Goal: Transaction & Acquisition: Purchase product/service

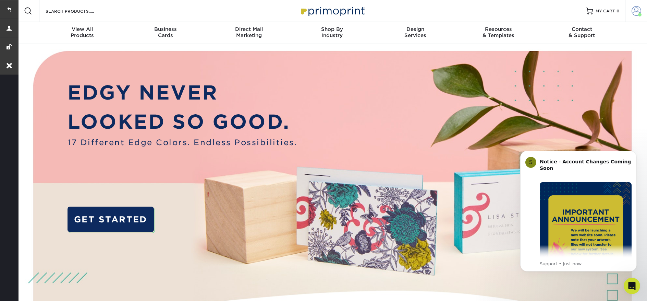
click at [634, 13] on span at bounding box center [637, 11] width 10 height 10
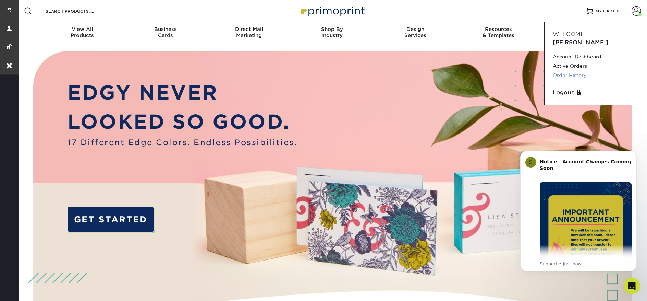
click at [577, 71] on link "Order History" at bounding box center [596, 75] width 86 height 9
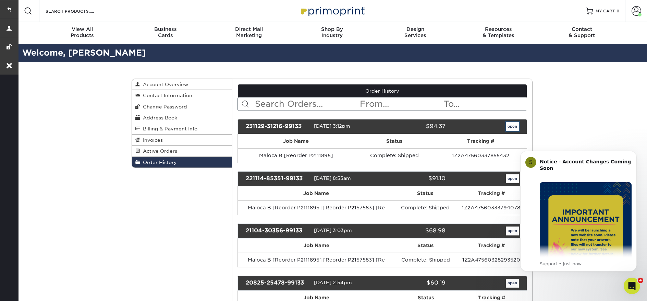
click at [515, 125] on link "open" at bounding box center [512, 126] width 13 height 9
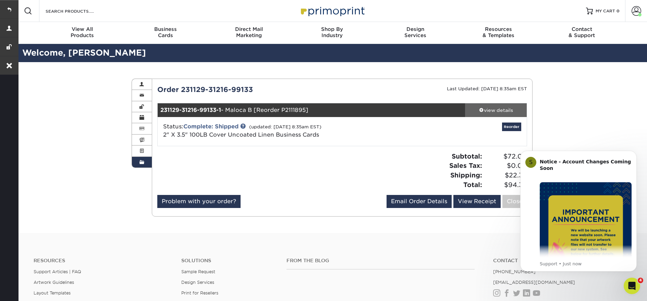
click at [490, 107] on div "view details" at bounding box center [496, 110] width 62 height 7
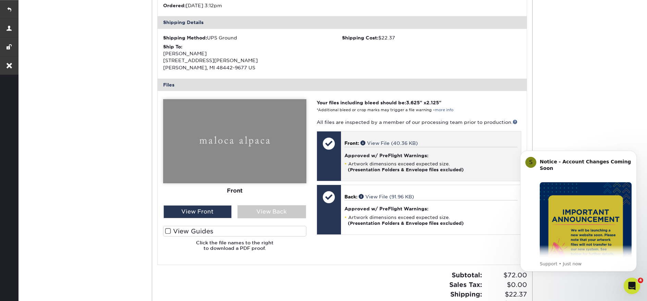
scroll to position [223, 0]
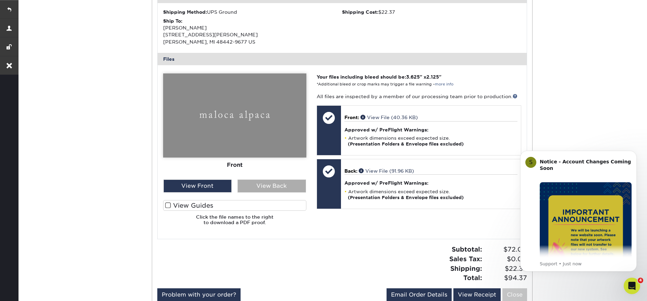
click at [261, 191] on div "View Back" at bounding box center [272, 185] width 69 height 13
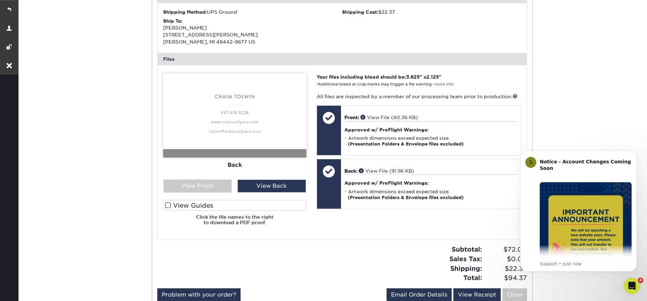
click at [221, 193] on div "Front Back" at bounding box center [234, 151] width 143 height 157
click at [220, 190] on div "View Front" at bounding box center [198, 185] width 69 height 13
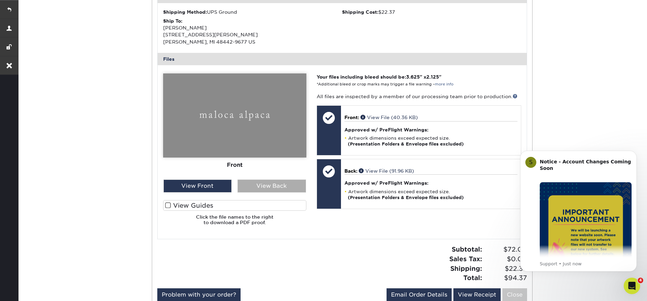
click at [267, 190] on div "View Back" at bounding box center [272, 185] width 69 height 13
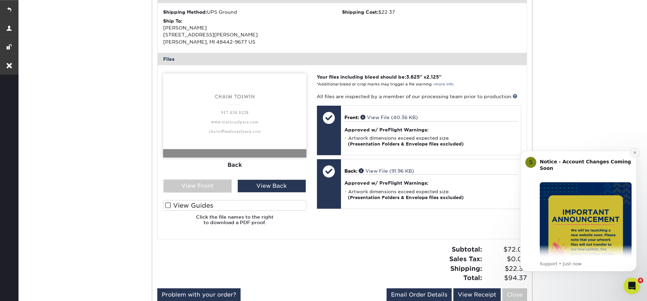
click at [633, 154] on icon "Dismiss notification" at bounding box center [635, 152] width 4 height 4
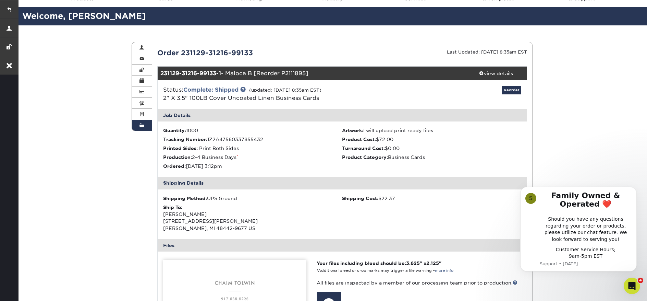
scroll to position [0, 0]
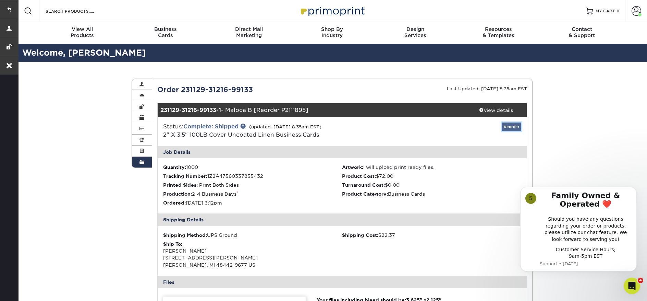
click at [517, 127] on link "Reorder" at bounding box center [511, 126] width 19 height 9
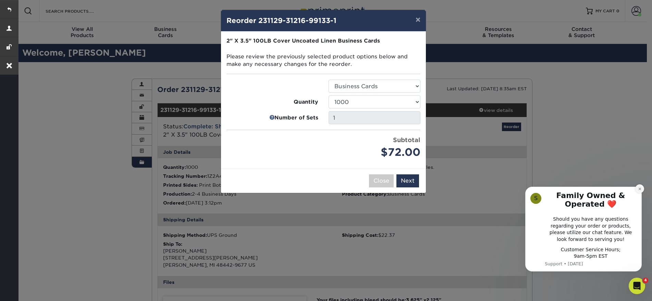
click at [640, 187] on icon "Dismiss notification" at bounding box center [640, 189] width 4 height 4
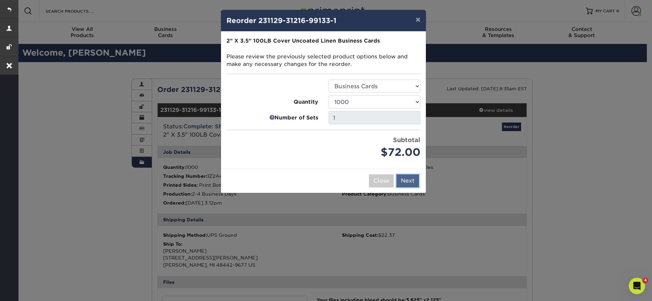
click at [407, 182] on button "Next" at bounding box center [408, 180] width 23 height 13
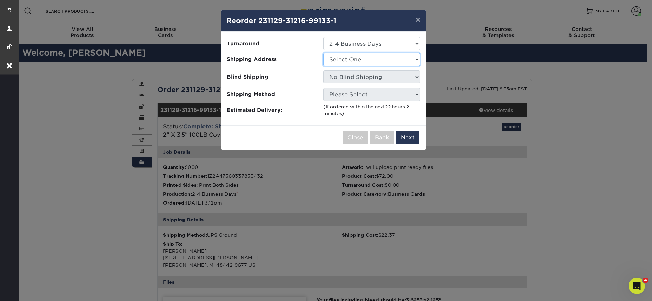
click at [355, 59] on select "Select One New Address" at bounding box center [372, 59] width 97 height 13
select select "173801"
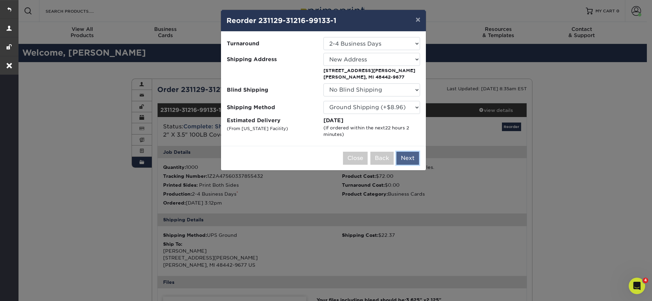
click at [411, 157] on button "Next" at bounding box center [408, 158] width 23 height 13
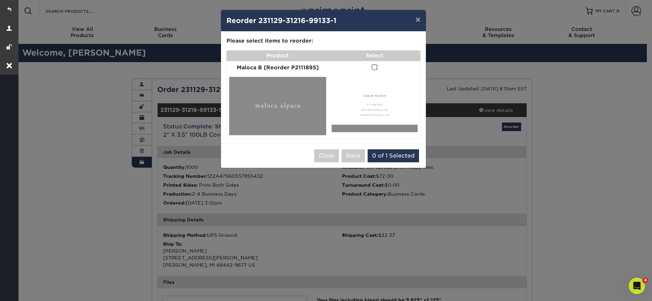
click at [374, 70] on span at bounding box center [375, 67] width 6 height 7
click at [0, 0] on input "checkbox" at bounding box center [0, 0] width 0 height 0
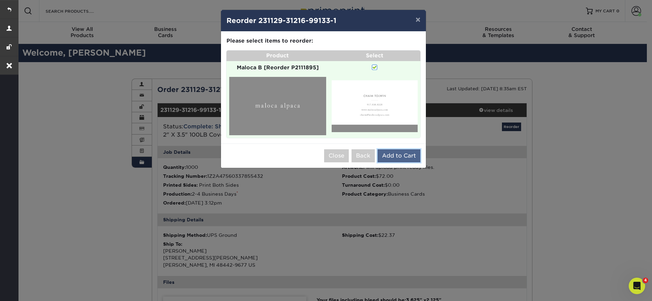
click at [408, 154] on button "Add to Cart" at bounding box center [399, 155] width 43 height 13
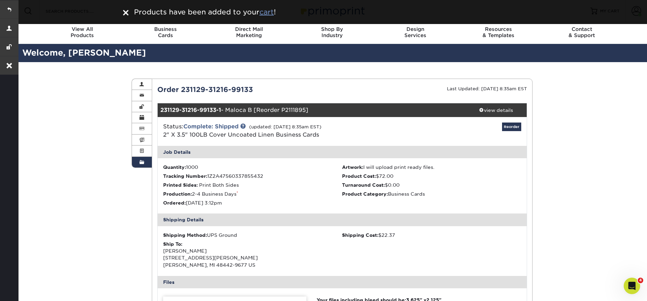
click at [271, 13] on u "cart" at bounding box center [266, 12] width 14 height 8
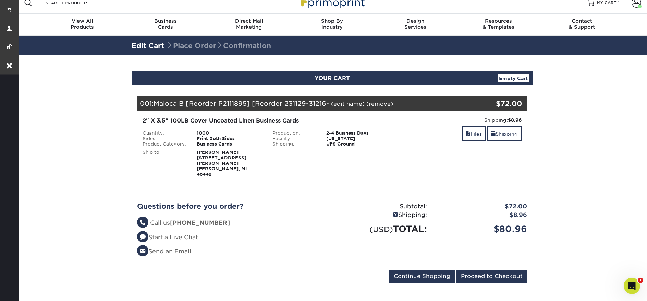
scroll to position [101, 0]
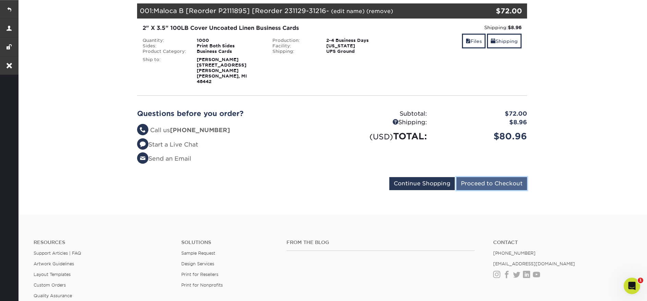
click at [507, 177] on input "Proceed to Checkout" at bounding box center [492, 183] width 71 height 13
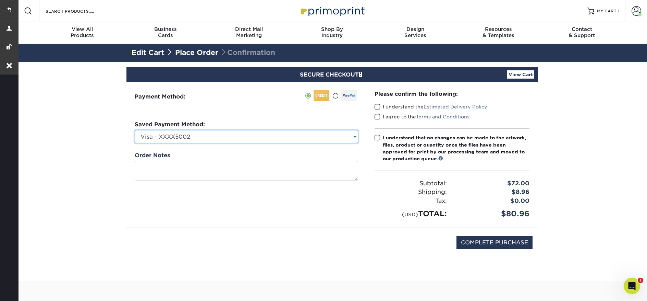
click at [354, 137] on select "Visa - XXXX5002 Visa - XXXX5386 Visa - XXXX4932 New Credit Card" at bounding box center [247, 136] width 224 height 13
click at [342, 136] on select "Visa - XXXX5002 Visa - XXXX5386 Visa - XXXX4932 New Credit Card" at bounding box center [247, 136] width 224 height 13
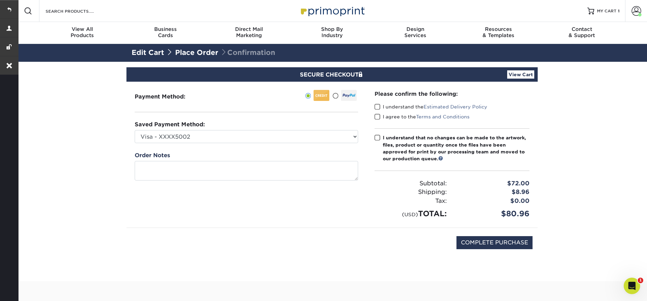
click at [351, 16] on img at bounding box center [332, 10] width 69 height 15
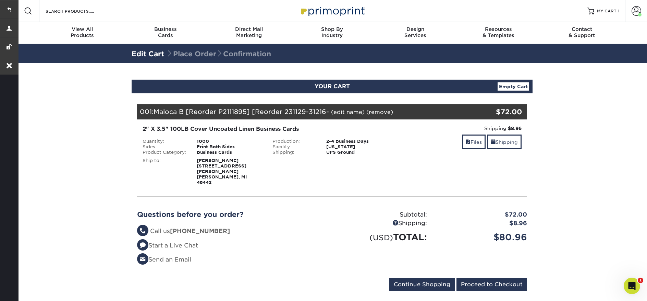
click at [480, 248] on div "Subtotal: $72.00 Shipping: $8.96 (USD) TOTAL: $80.96" at bounding box center [432, 239] width 200 height 59
click at [493, 278] on input "Proceed to Checkout" at bounding box center [492, 284] width 71 height 13
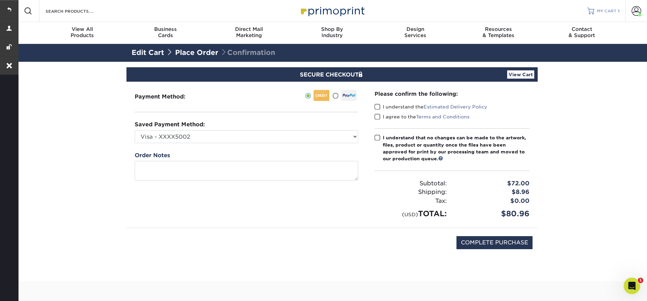
click at [600, 7] on link "MY CART 1" at bounding box center [604, 11] width 32 height 22
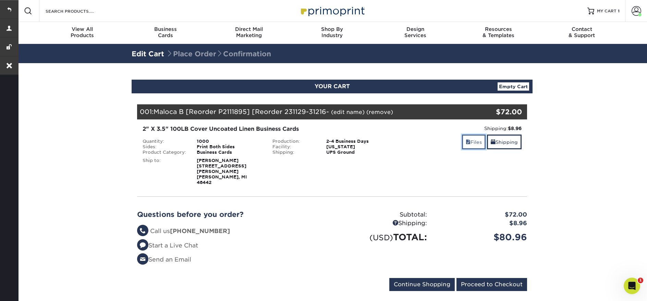
click at [462, 143] on link "Files" at bounding box center [474, 141] width 24 height 15
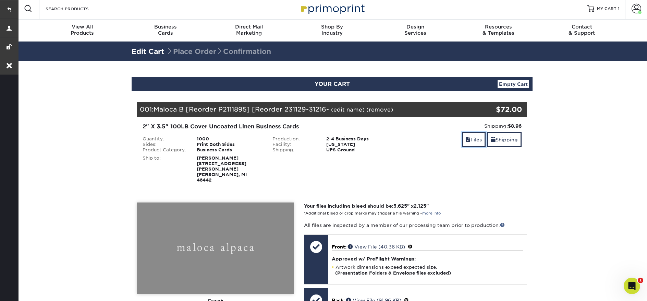
scroll to position [116, 0]
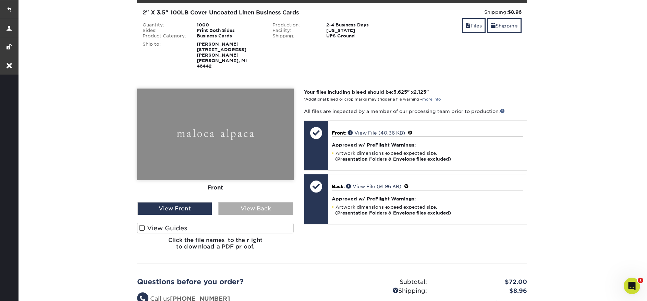
click at [259, 202] on div "View Back" at bounding box center [255, 208] width 75 height 13
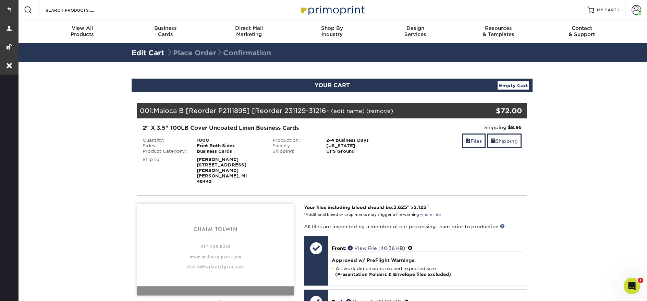
scroll to position [0, 0]
